Goal: Information Seeking & Learning: Learn about a topic

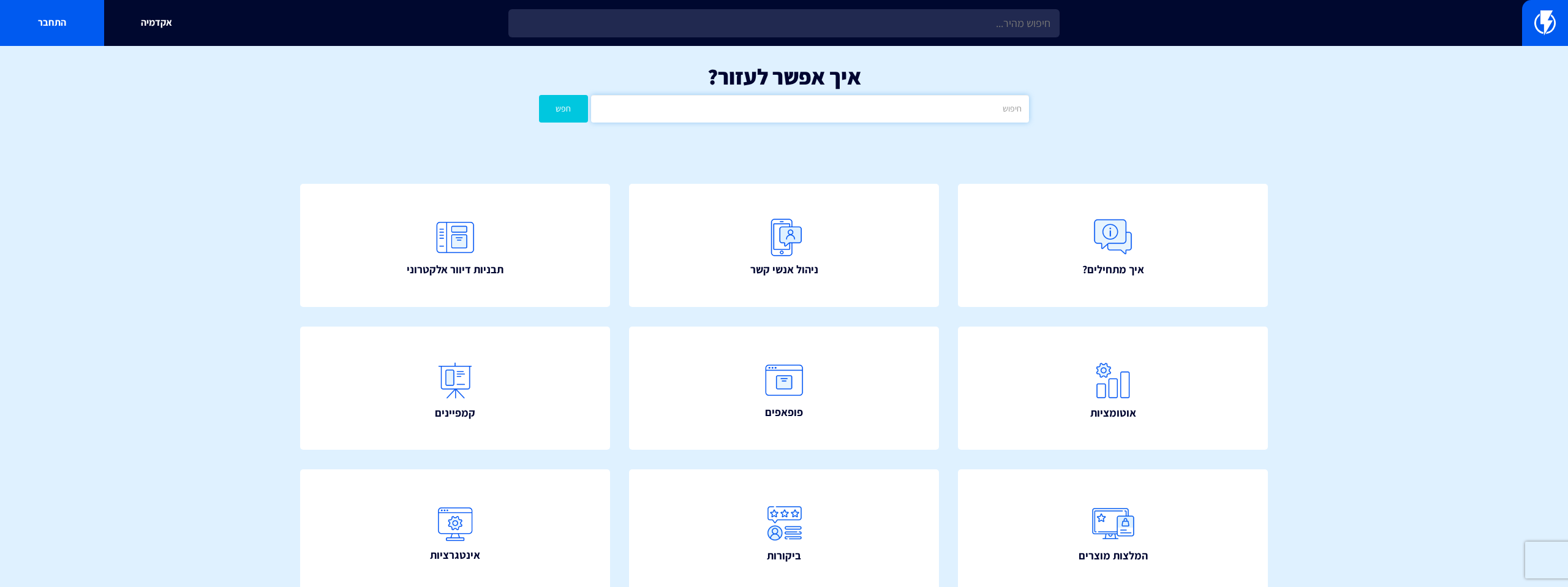
click at [853, 113] on input "text" at bounding box center [809, 109] width 438 height 27
type input "a"
type input "שחזור"
click at [539, 95] on button "חפש" at bounding box center [563, 109] width 49 height 27
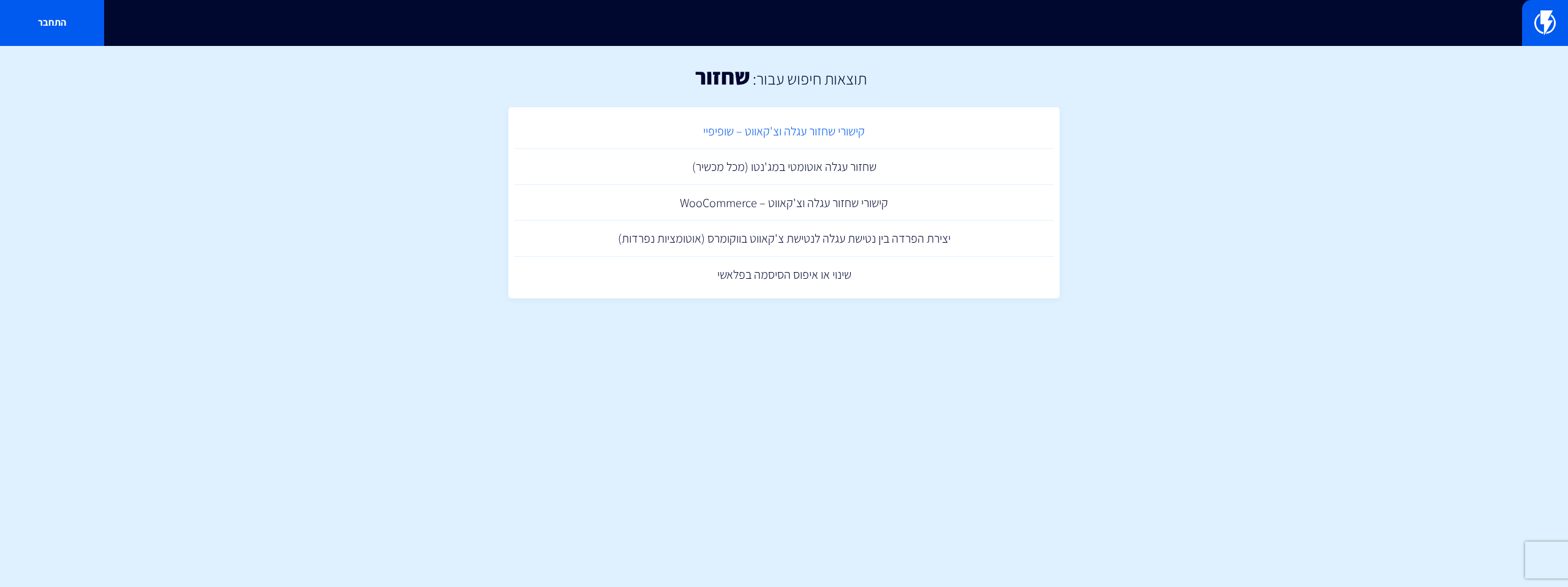
click at [836, 131] on link "קישורי שחזור עגלה וצ'קאווט – שופיפיי" at bounding box center [784, 131] width 539 height 36
